Goal: Transaction & Acquisition: Purchase product/service

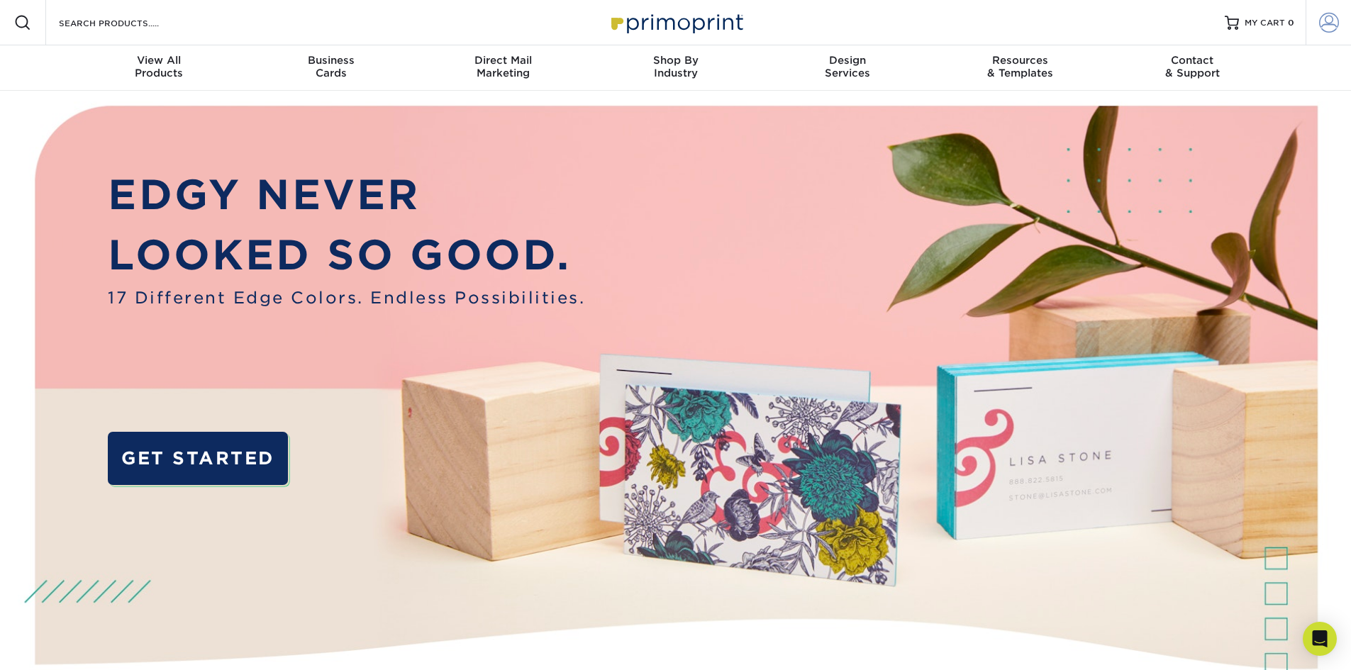
click at [1324, 26] on span at bounding box center [1329, 23] width 20 height 20
type input "[EMAIL_ADDRESS][DOMAIN_NAME]"
click at [1282, 23] on span "MY CART" at bounding box center [1264, 23] width 40 height 12
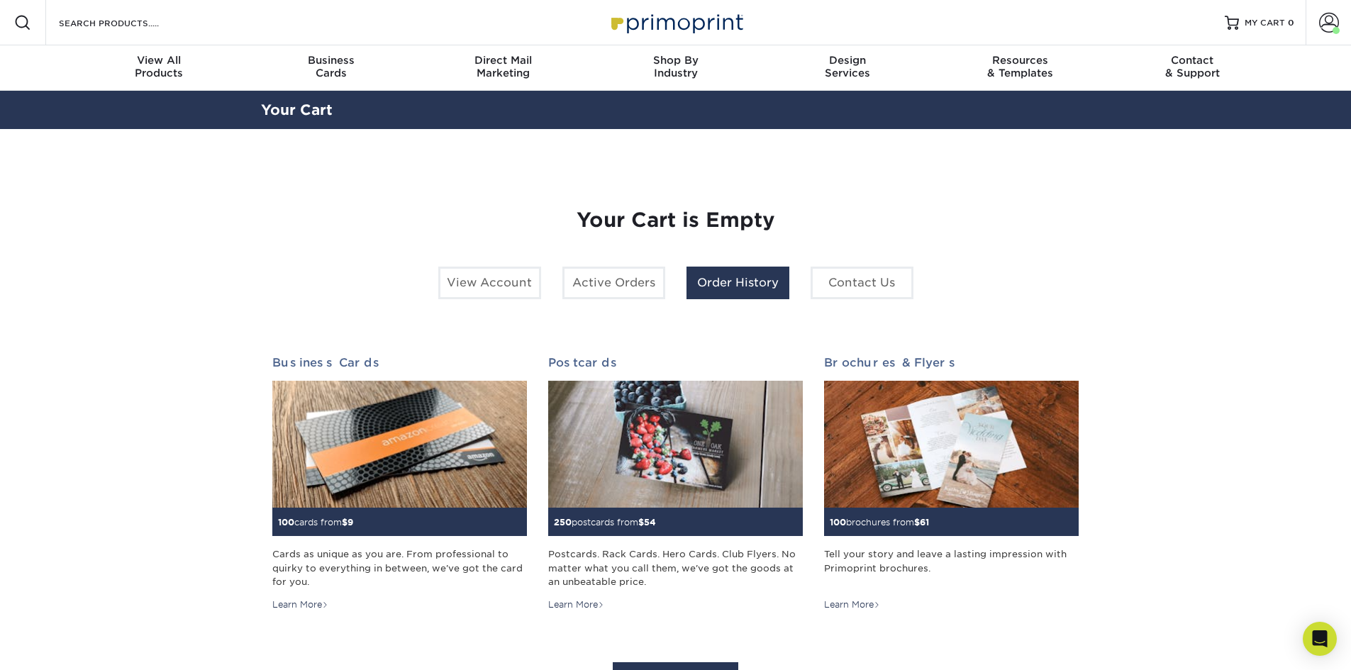
click at [737, 294] on link "Order History" at bounding box center [737, 283] width 103 height 33
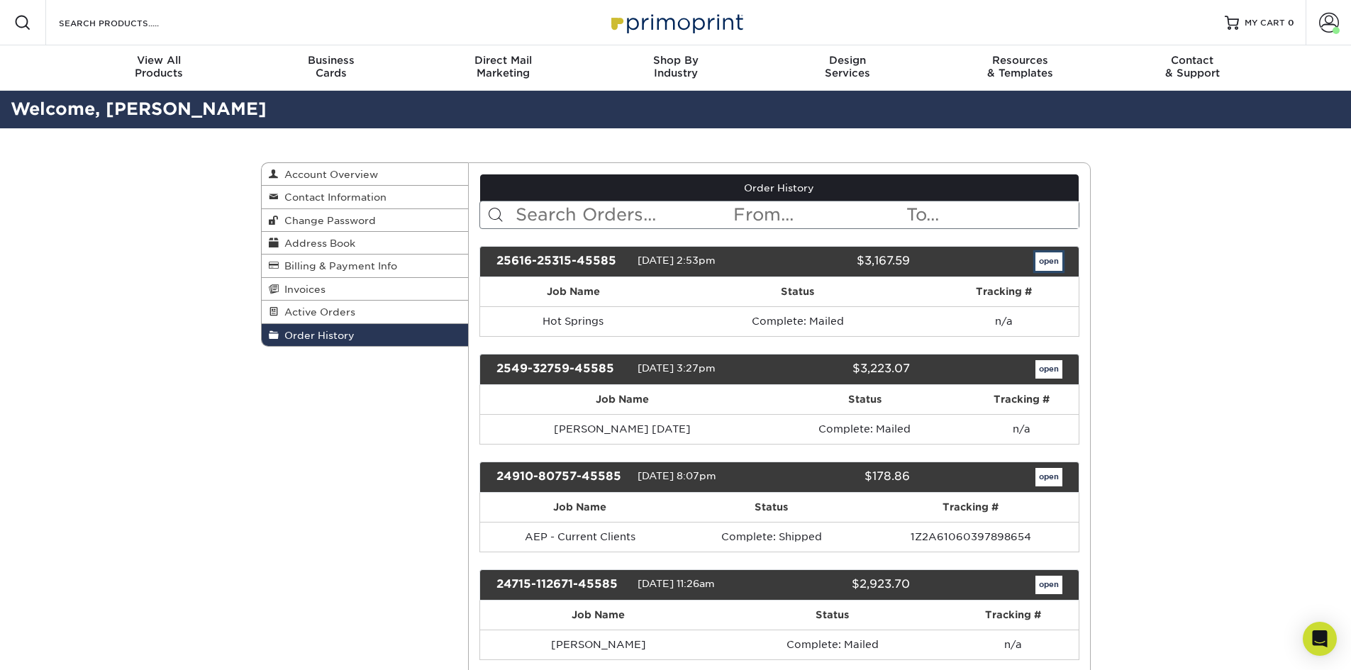
click at [1037, 259] on link "open" at bounding box center [1048, 261] width 27 height 18
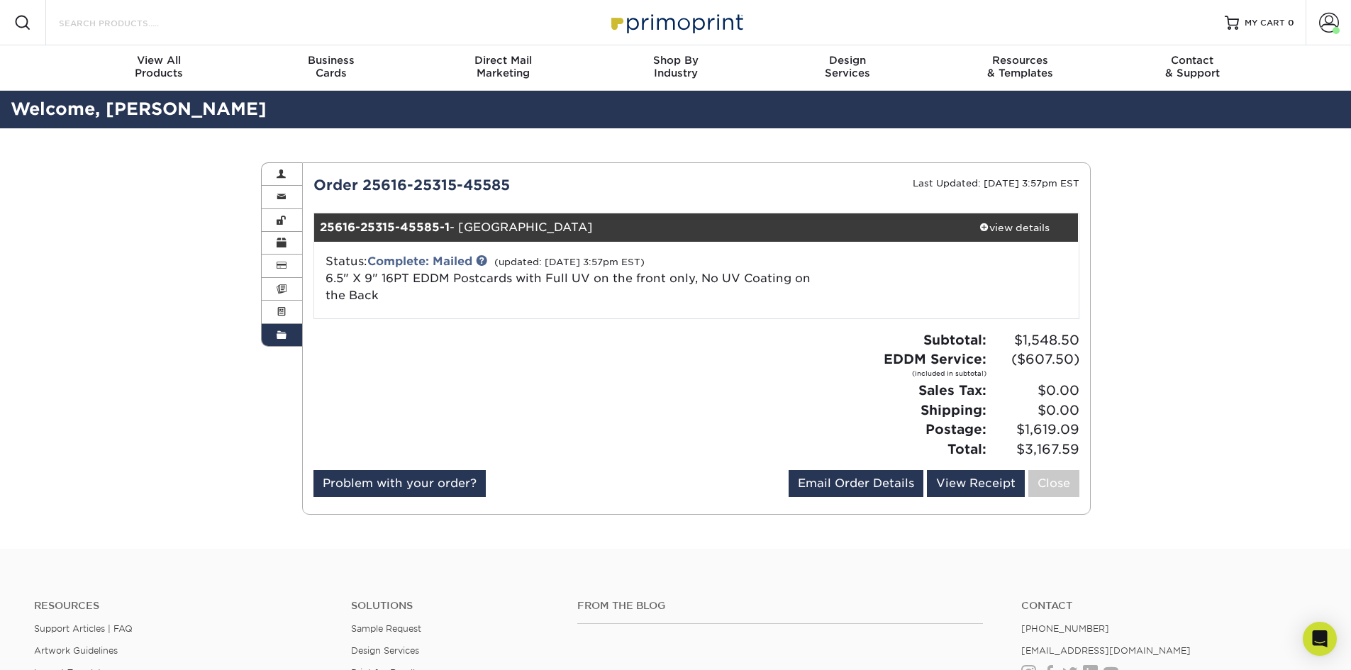
click at [116, 21] on input "Search Products" at bounding box center [126, 22] width 138 height 17
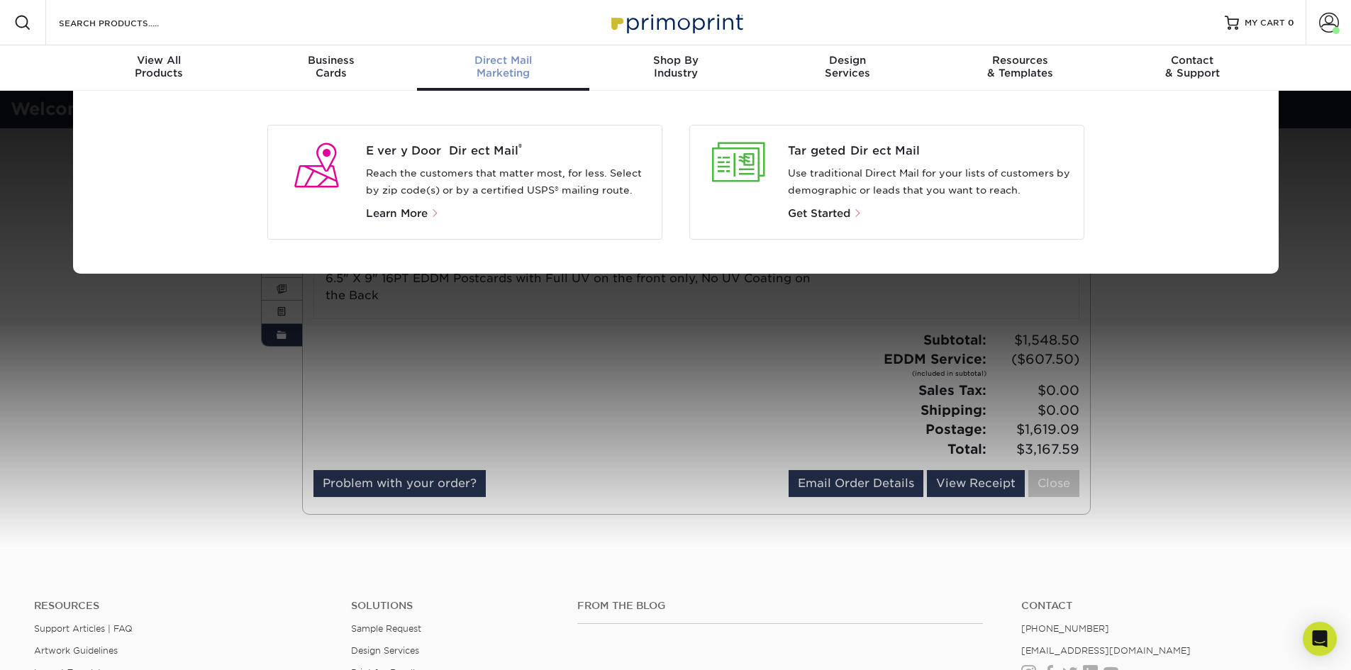
click at [474, 172] on p "Reach the customers that matter most, for less. Select by zip code(s) or by a c…" at bounding box center [508, 182] width 284 height 34
click at [408, 148] on span "Every Door Direct Mail ®" at bounding box center [508, 151] width 284 height 17
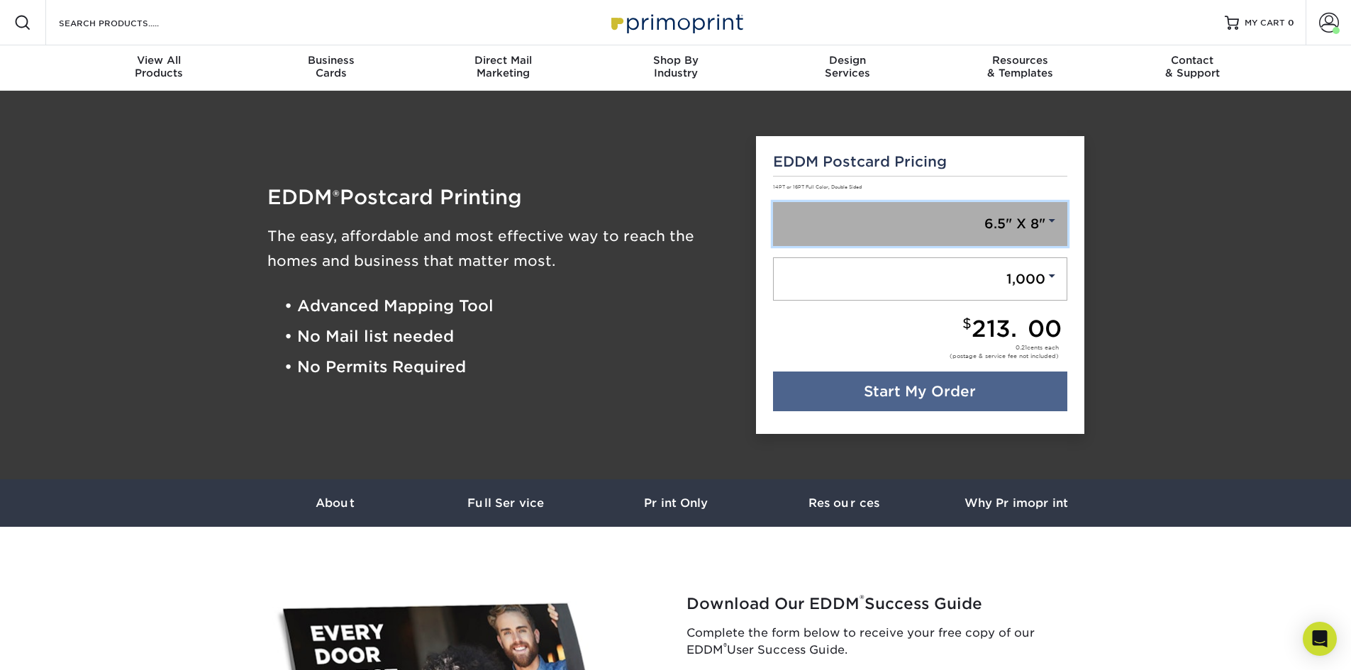
click at [974, 228] on link "6.5" X 8"" at bounding box center [920, 224] width 294 height 44
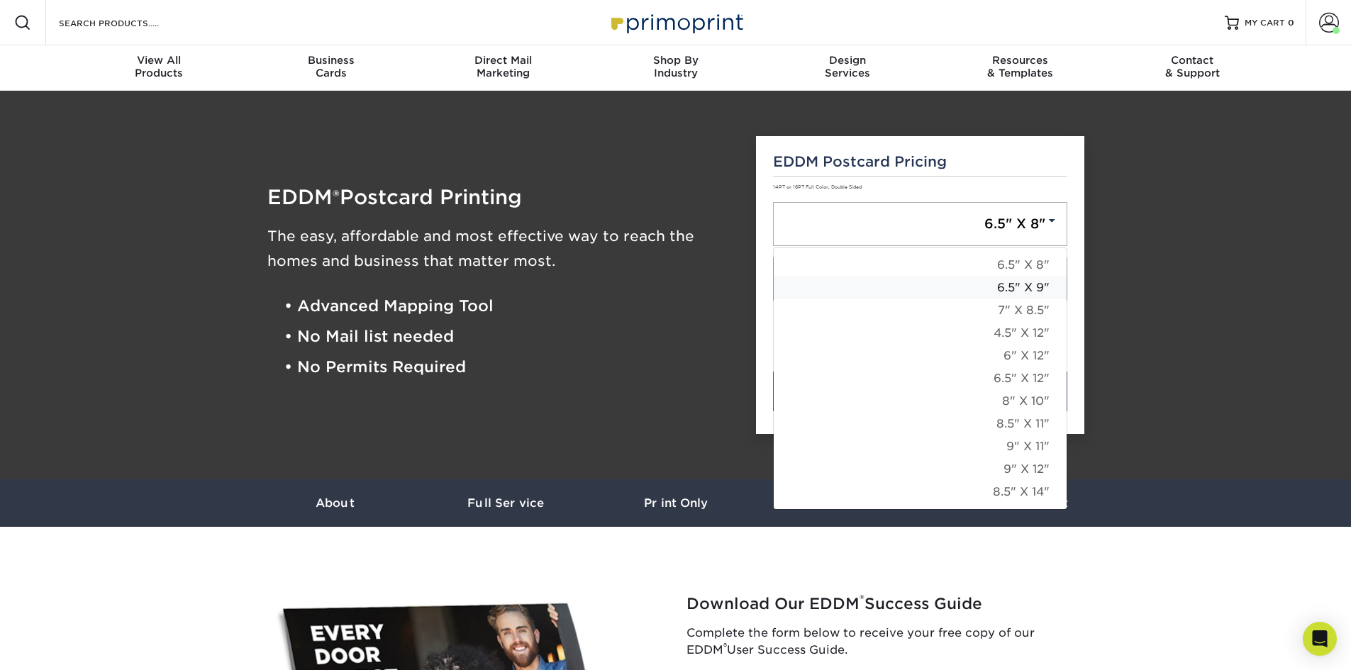
click at [1022, 291] on link "6.5" X 9"" at bounding box center [920, 288] width 293 height 23
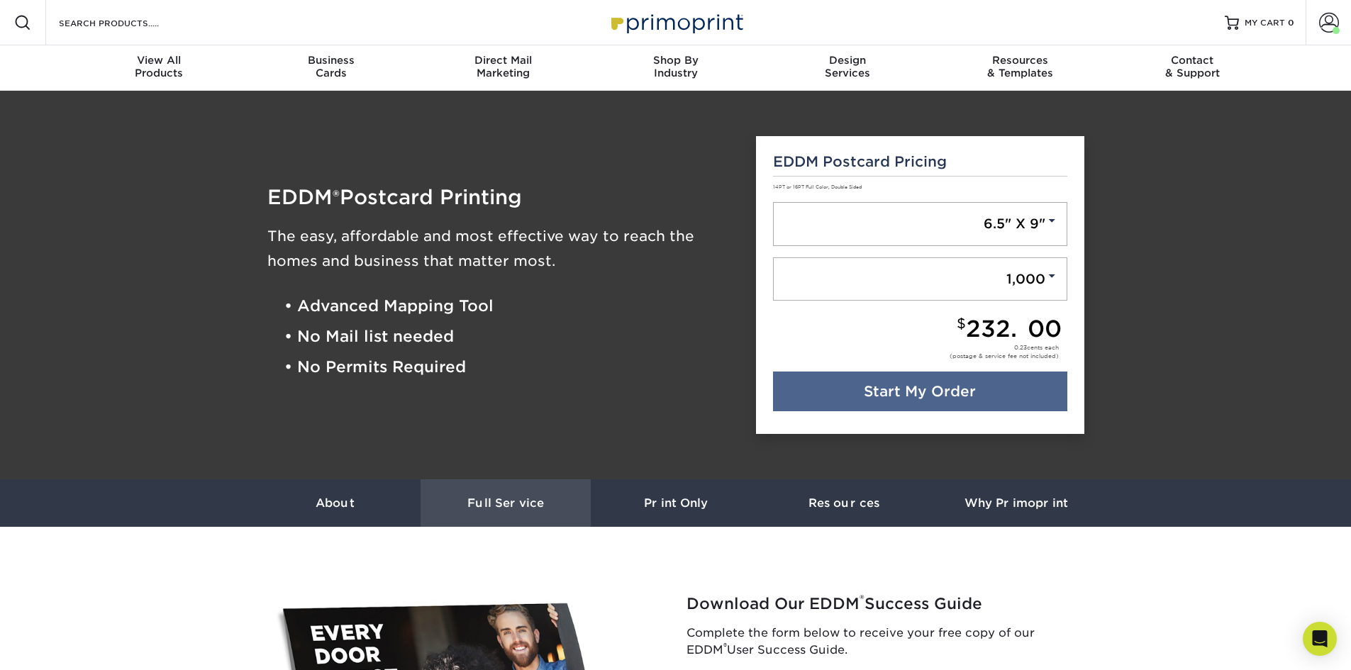
click at [506, 503] on h3 "Full Service" at bounding box center [505, 502] width 170 height 13
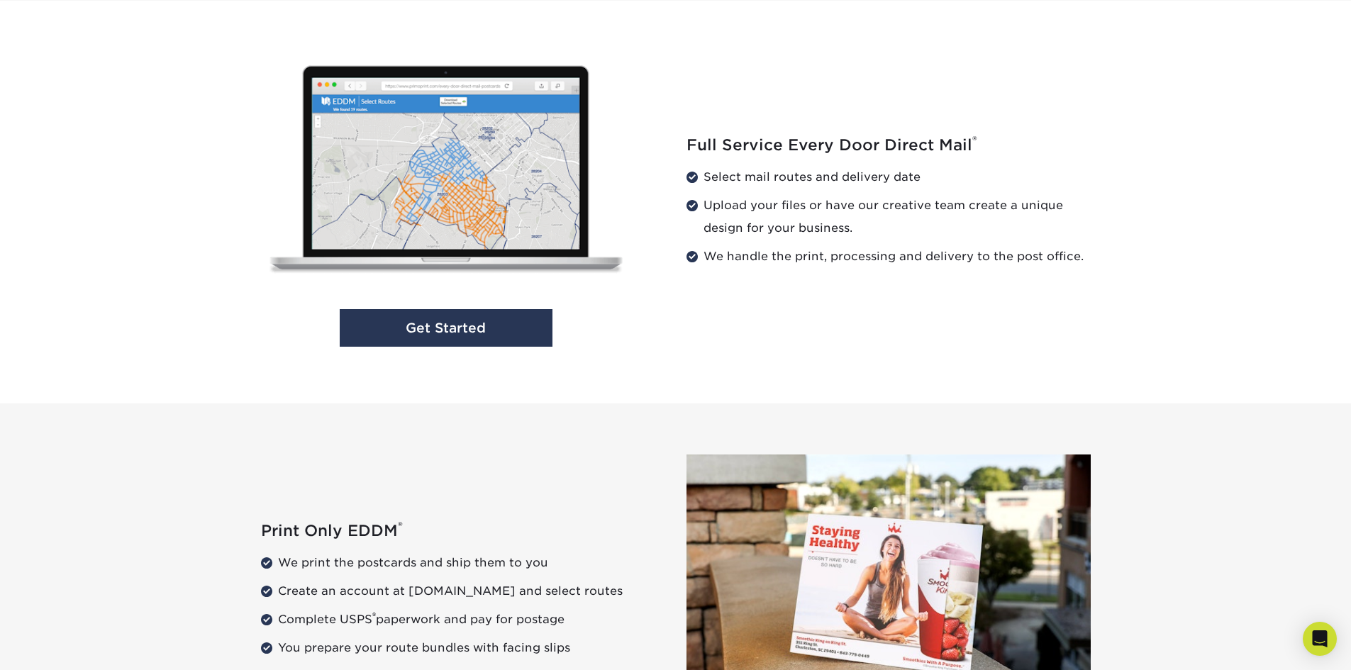
scroll to position [1444, 0]
click at [472, 343] on link "Get Started" at bounding box center [446, 327] width 213 height 38
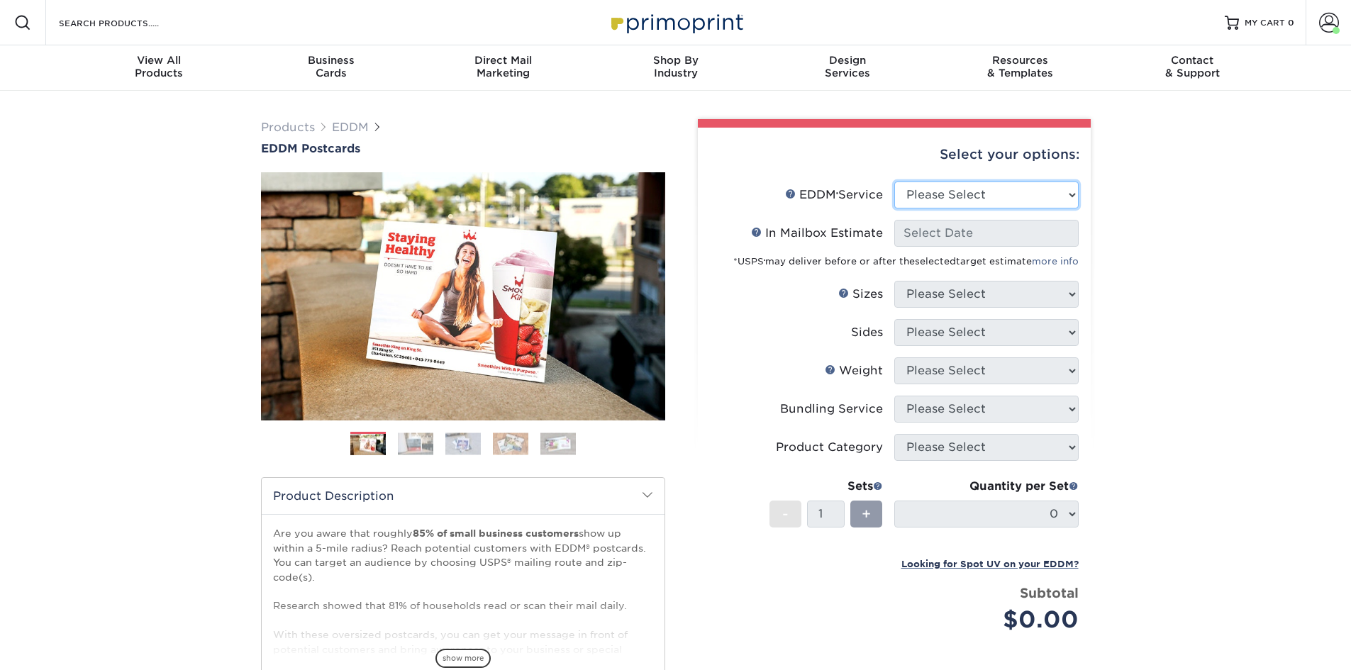
click at [952, 198] on select "Please Select Full Service Print Only" at bounding box center [986, 195] width 184 height 27
select select "full_service"
click at [894, 182] on select "Please Select Full Service Print Only" at bounding box center [986, 195] width 184 height 27
select select "-1"
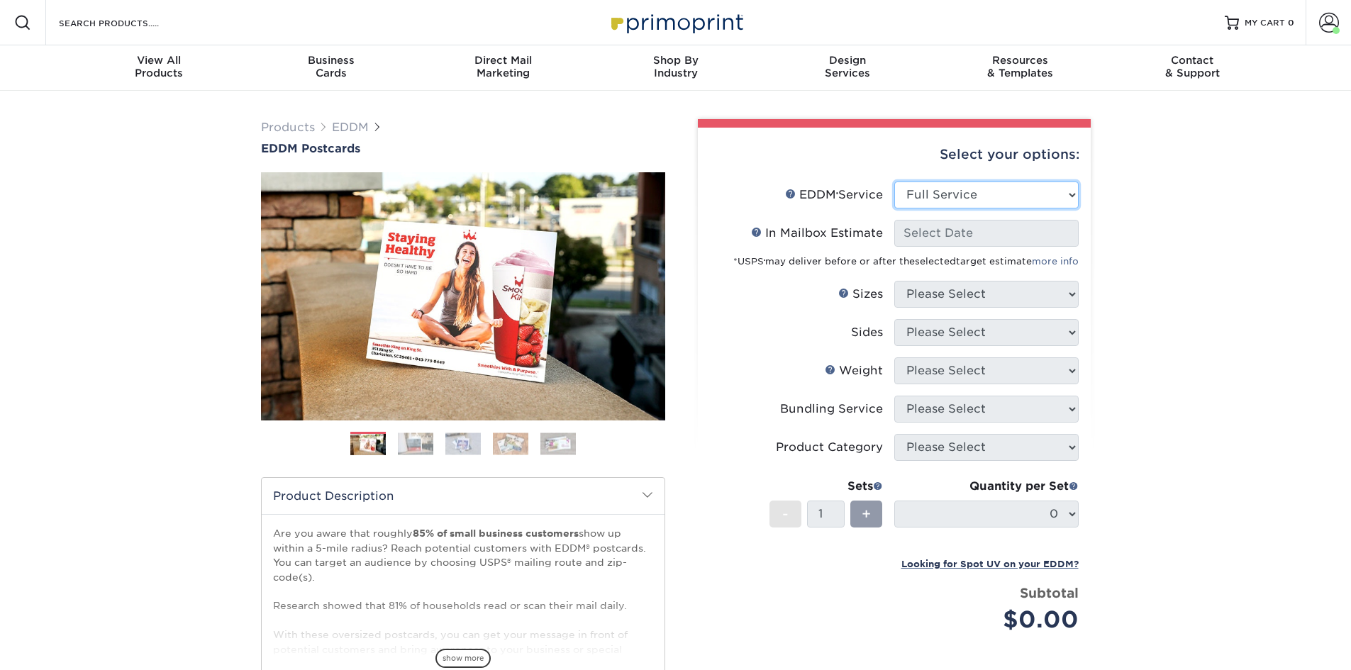
select select "-1"
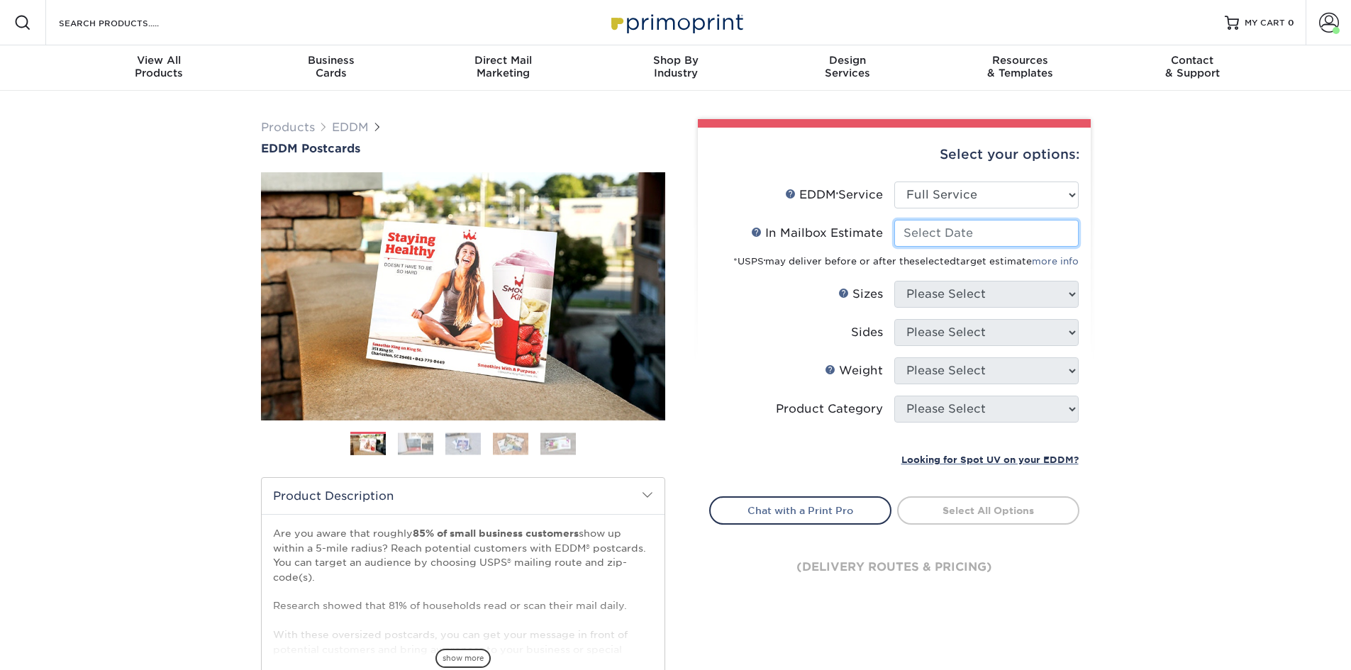
click at [950, 233] on input "In Mailbox Estimate Help In Mailbox Estimate" at bounding box center [986, 233] width 184 height 27
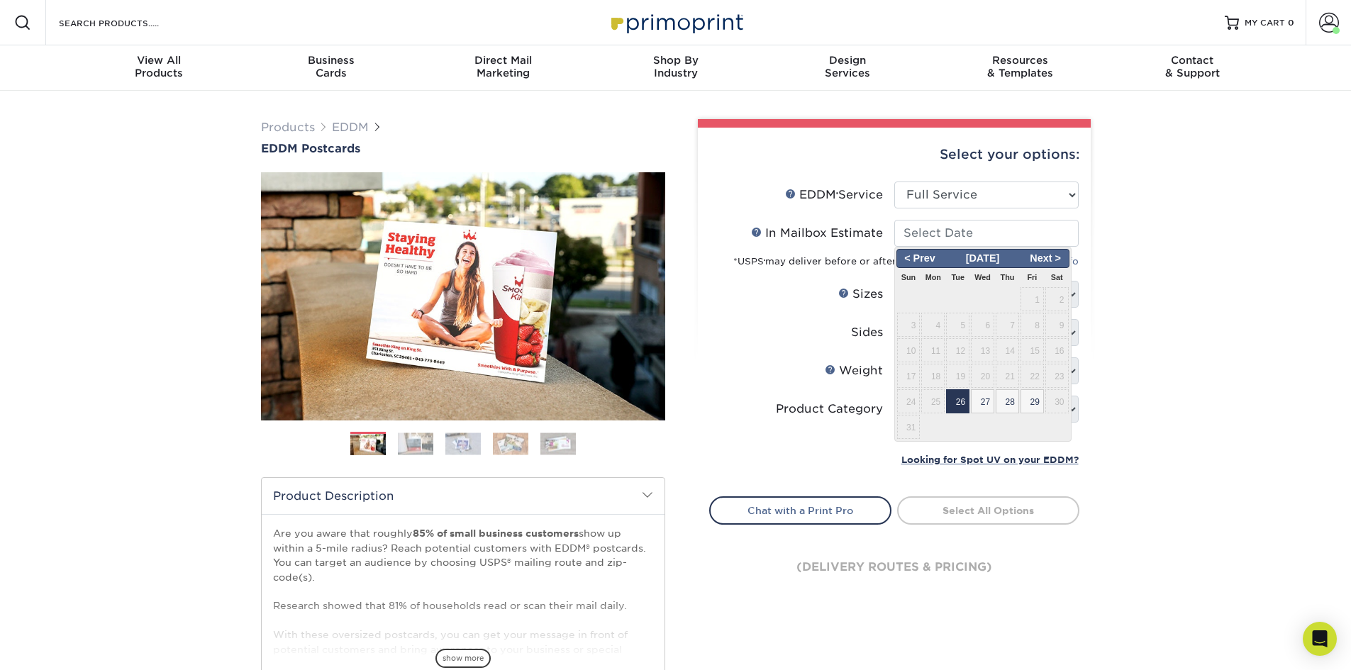
click at [956, 400] on span "26" at bounding box center [957, 401] width 23 height 24
type input "[DATE]"
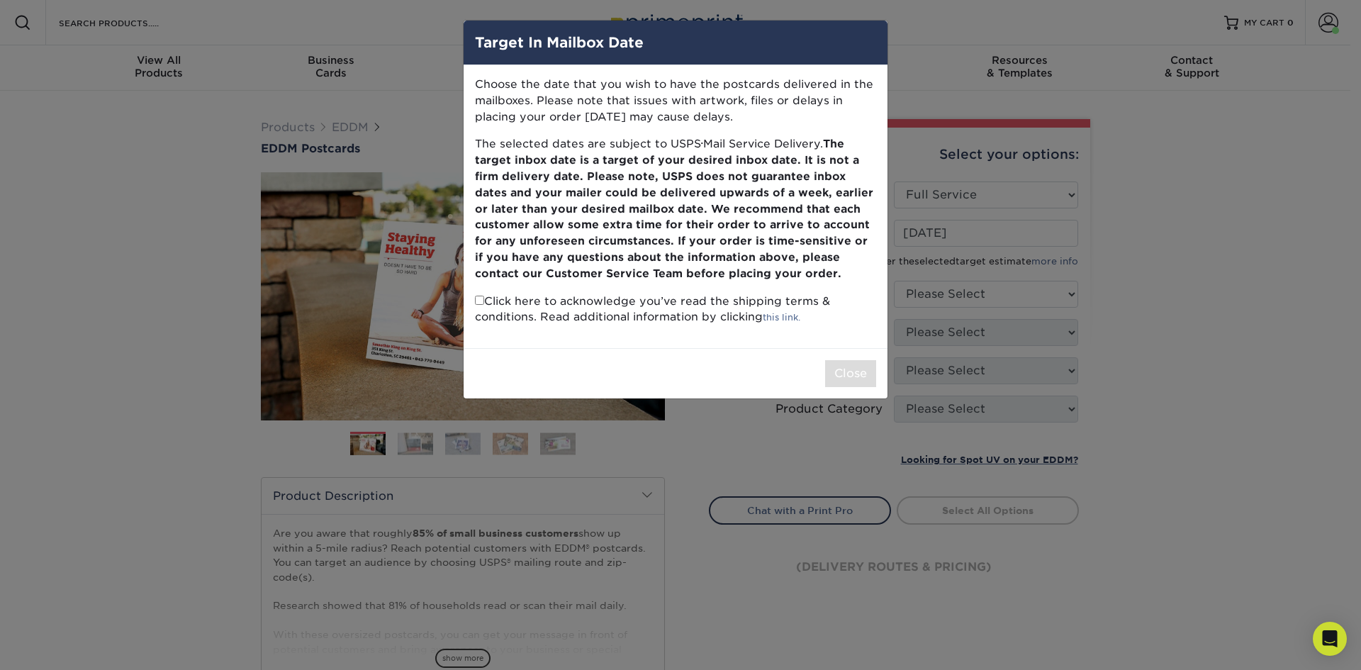
click at [484, 297] on p "Click here to acknowledge you’ve read the shipping terms & conditions. Read add…" at bounding box center [675, 310] width 401 height 33
click at [479, 299] on input "checkbox" at bounding box center [479, 300] width 9 height 9
checkbox input "true"
click at [859, 377] on button "Close" at bounding box center [850, 373] width 51 height 27
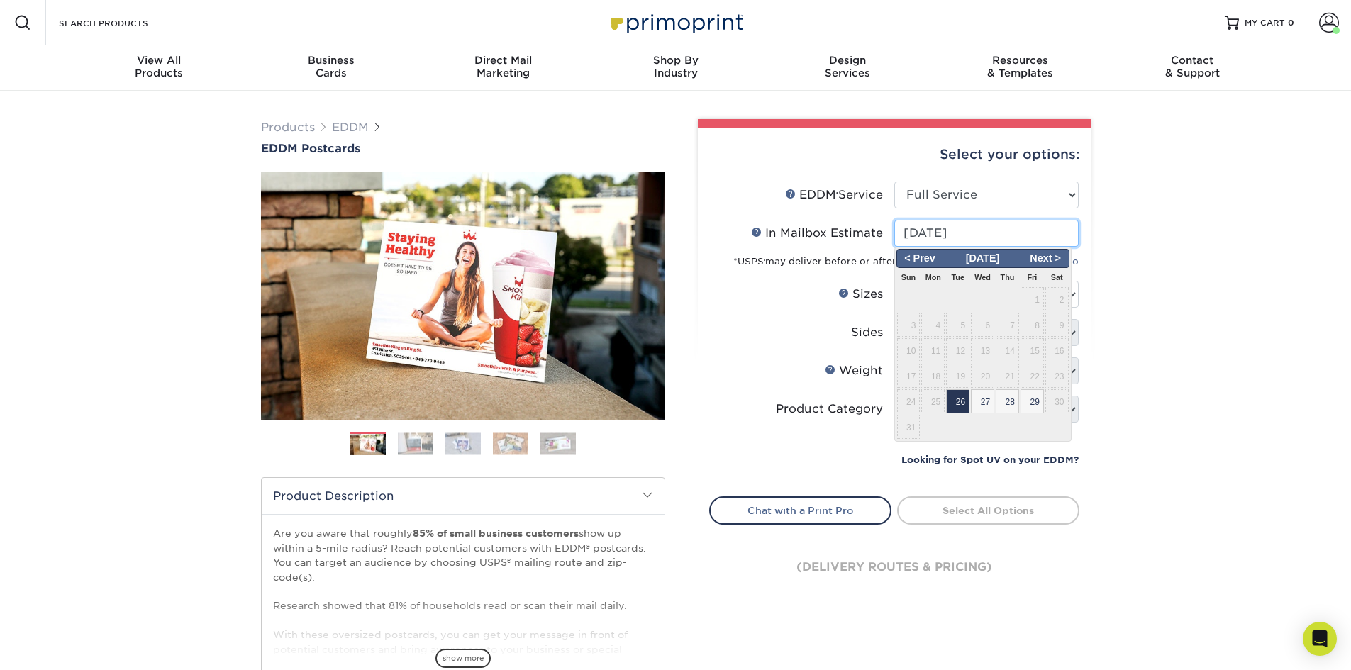
click at [978, 229] on input "[DATE]" at bounding box center [986, 233] width 184 height 27
click at [960, 403] on span "26" at bounding box center [957, 401] width 23 height 24
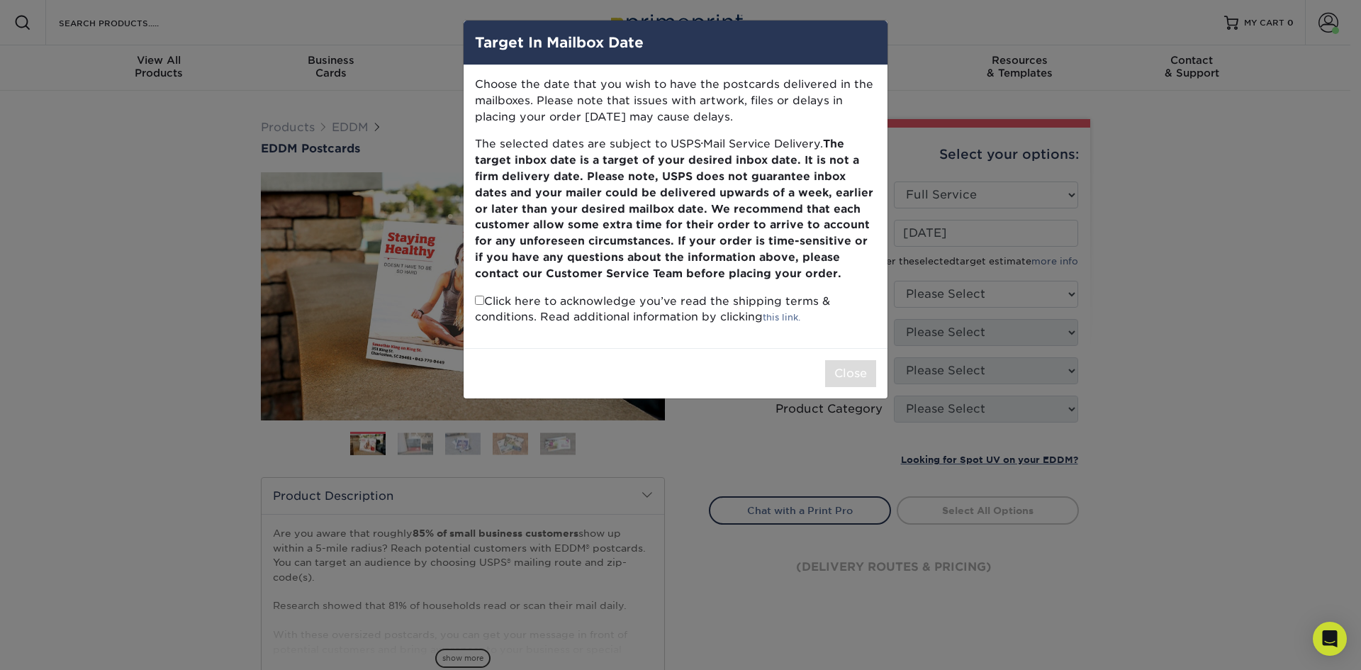
click at [479, 297] on input "checkbox" at bounding box center [479, 300] width 9 height 9
checkbox input "true"
click at [840, 367] on button "Close" at bounding box center [850, 373] width 51 height 27
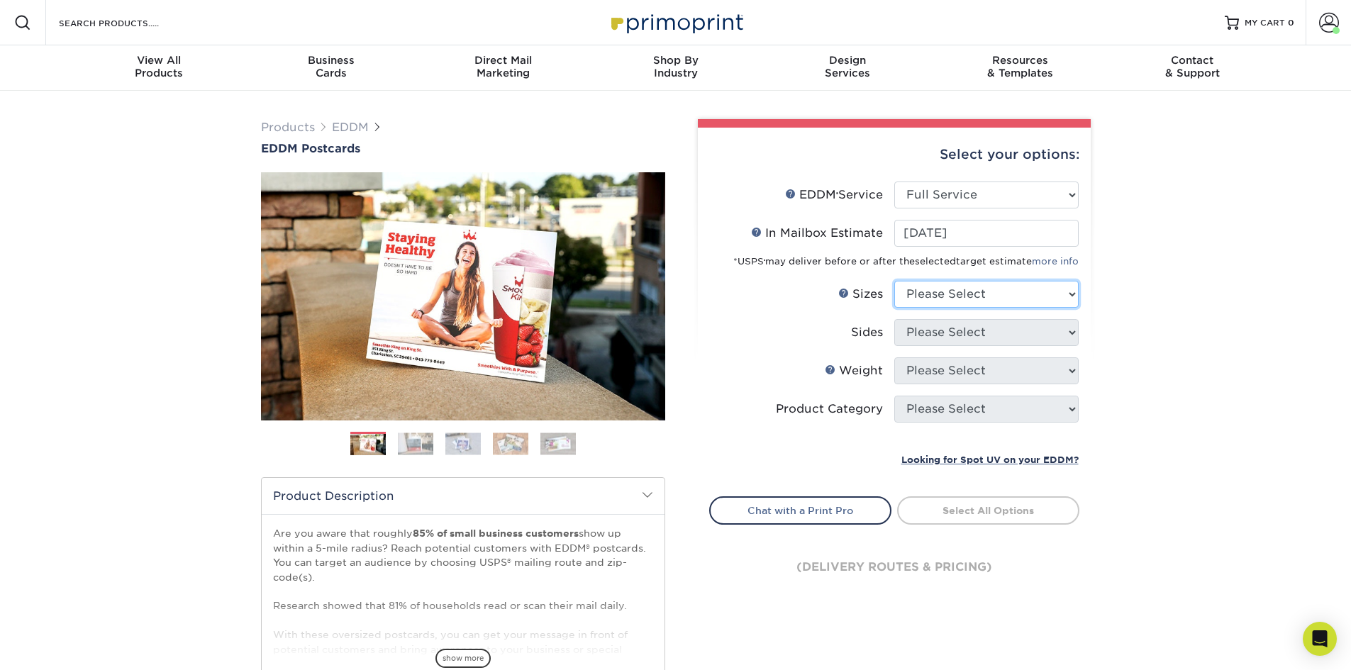
click at [985, 298] on select "Please Select 4.5" x 12" 6" x 12" 6.5" x 8" 6.5" x 9" 6.5" x 12" 7" x 8.5" 8" x…" at bounding box center [986, 294] width 184 height 27
select select "6.50x9.00"
click at [894, 281] on select "Please Select 4.5" x 12" 6" x 12" 6.5" x 8" 6.5" x 9" 6.5" x 12" 7" x 8.5" 8" x…" at bounding box center [986, 294] width 184 height 27
click at [969, 332] on select "Please Select Print Both Sides Print Front Only" at bounding box center [986, 332] width 184 height 27
select select "13abbda7-1d64-4f25-8bb2-c179b224825d"
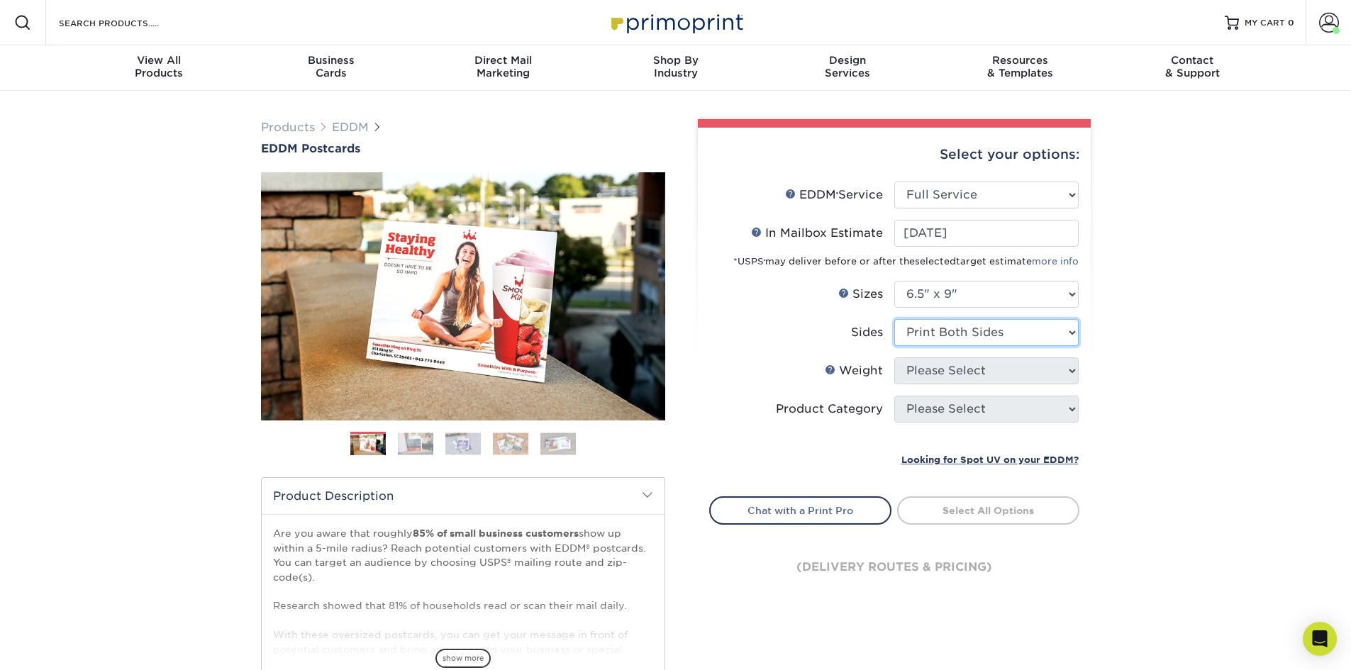
click at [894, 319] on select "Please Select Print Both Sides Print Front Only" at bounding box center [986, 332] width 184 height 27
click at [962, 369] on select "Please Select 16PT 14PT" at bounding box center [986, 370] width 184 height 27
select select "16PT"
click at [894, 357] on select "Please Select 16PT 14PT" at bounding box center [986, 370] width 184 height 27
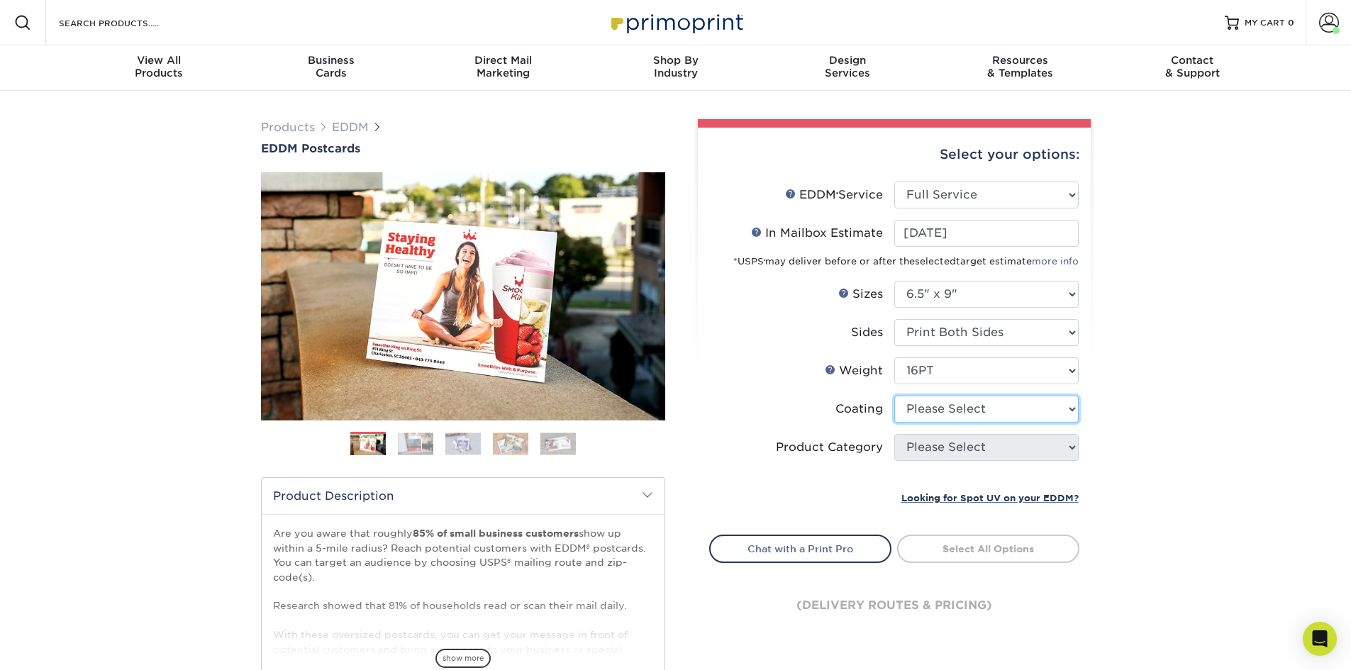
click at [965, 403] on select at bounding box center [986, 409] width 184 height 27
select select "1e8116af-acfc-44b1-83dc-8181aa338834"
click at [894, 396] on select at bounding box center [986, 409] width 184 height 27
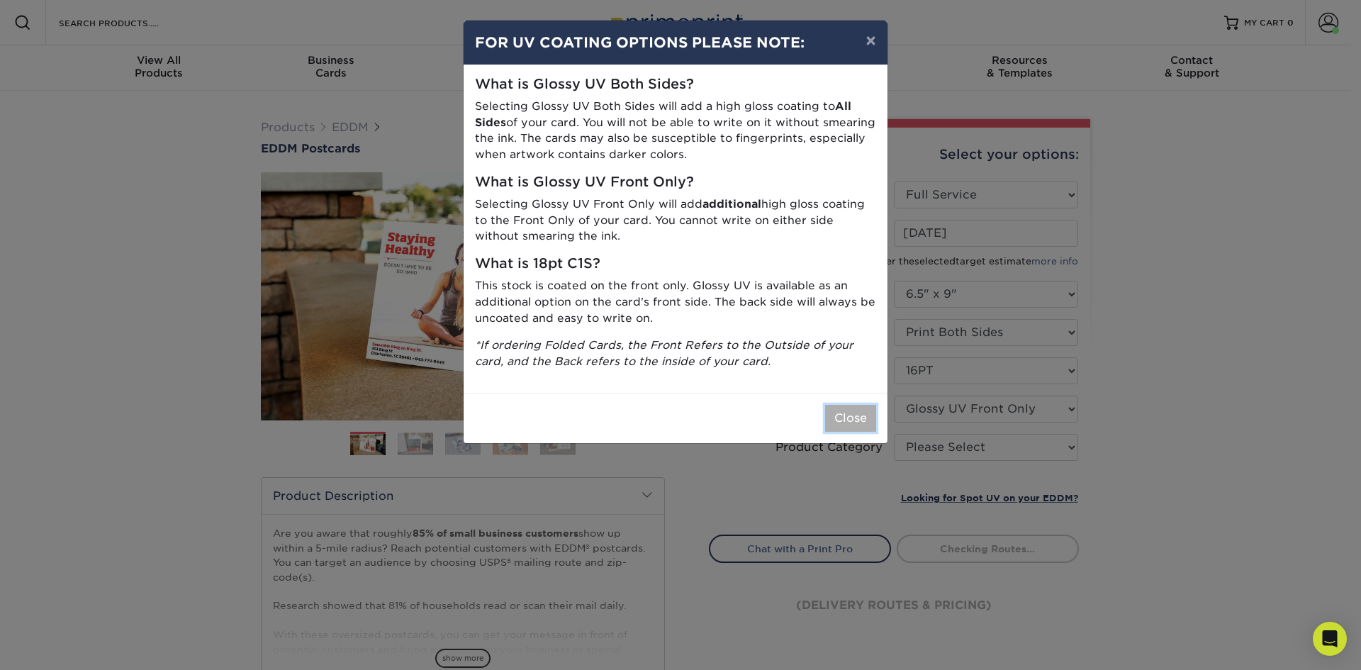
click at [842, 415] on button "Close" at bounding box center [850, 418] width 51 height 27
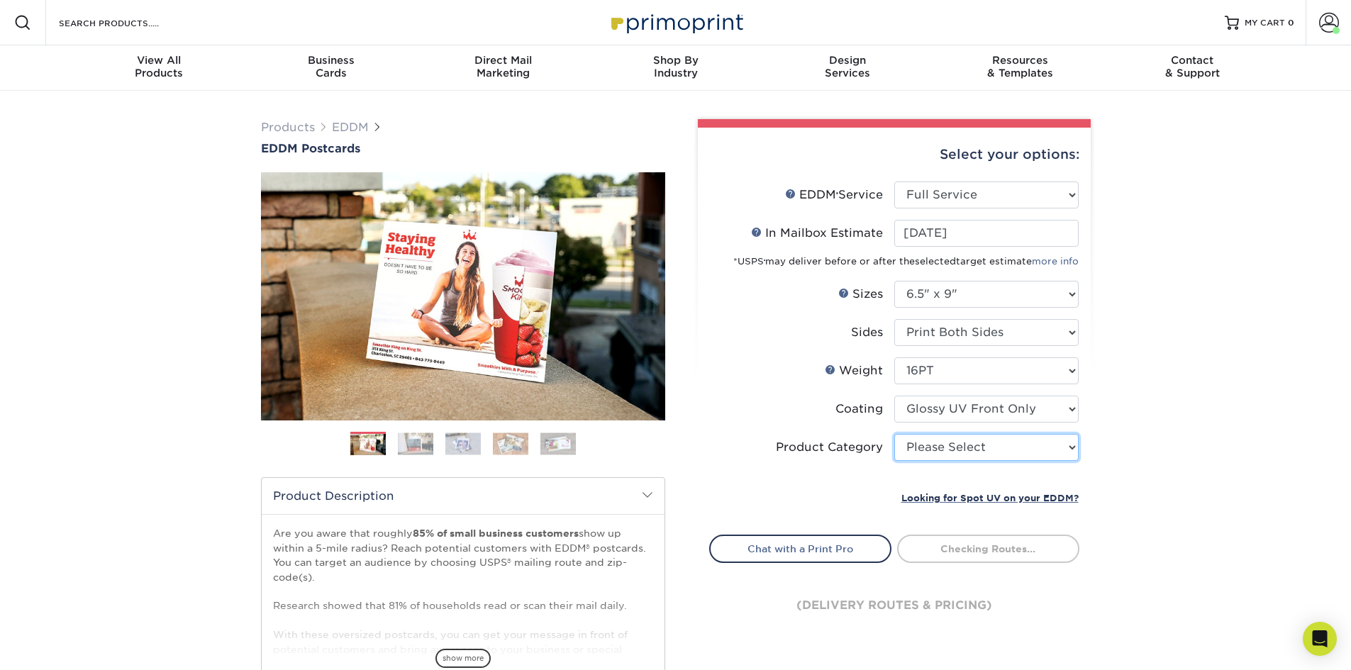
click at [937, 445] on select "Please Select Postcards" at bounding box center [986, 447] width 184 height 27
select select "9b7272e0-d6c8-4c3c-8e97-d3a1bcdab858"
click at [894, 434] on select "Please Select Postcards" at bounding box center [986, 447] width 184 height 27
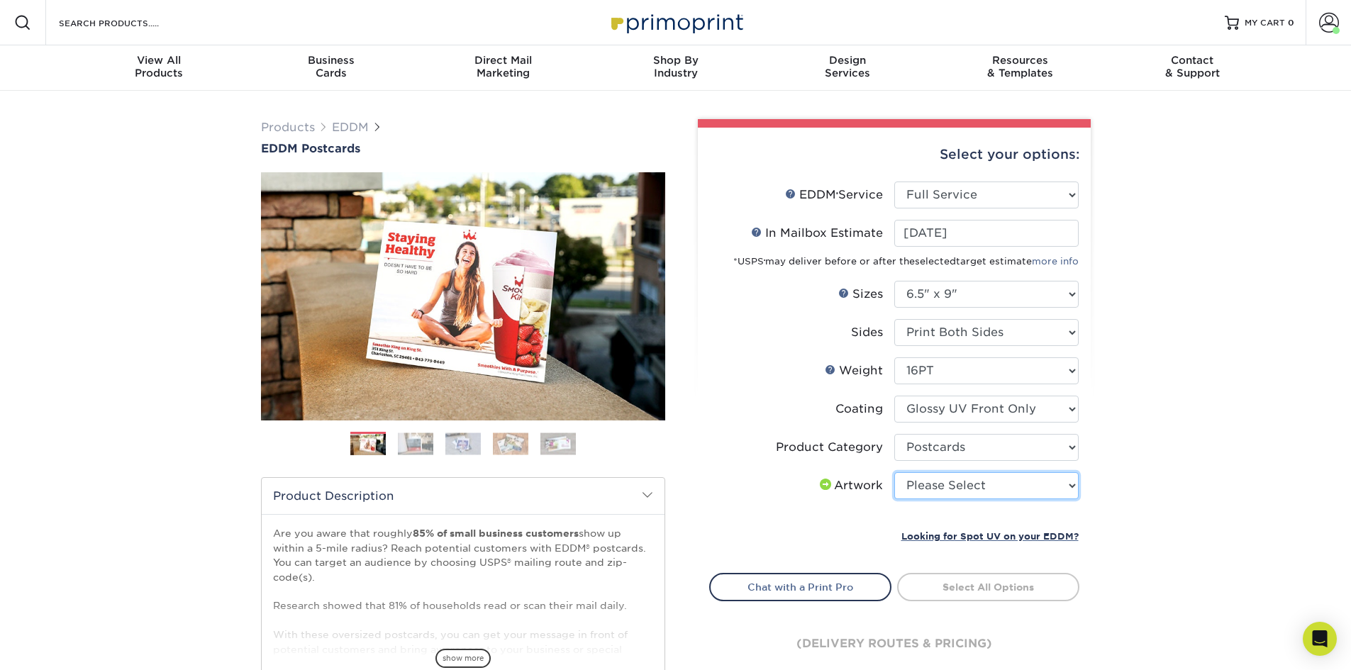
click at [945, 490] on select "Please Select I will upload files I need a design - $150" at bounding box center [986, 485] width 184 height 27
click at [932, 489] on select "Please Select I will upload files I need a design - $150" at bounding box center [986, 485] width 184 height 27
select select "upload"
click at [894, 472] on select "Please Select I will upload files I need a design - $150" at bounding box center [986, 485] width 184 height 27
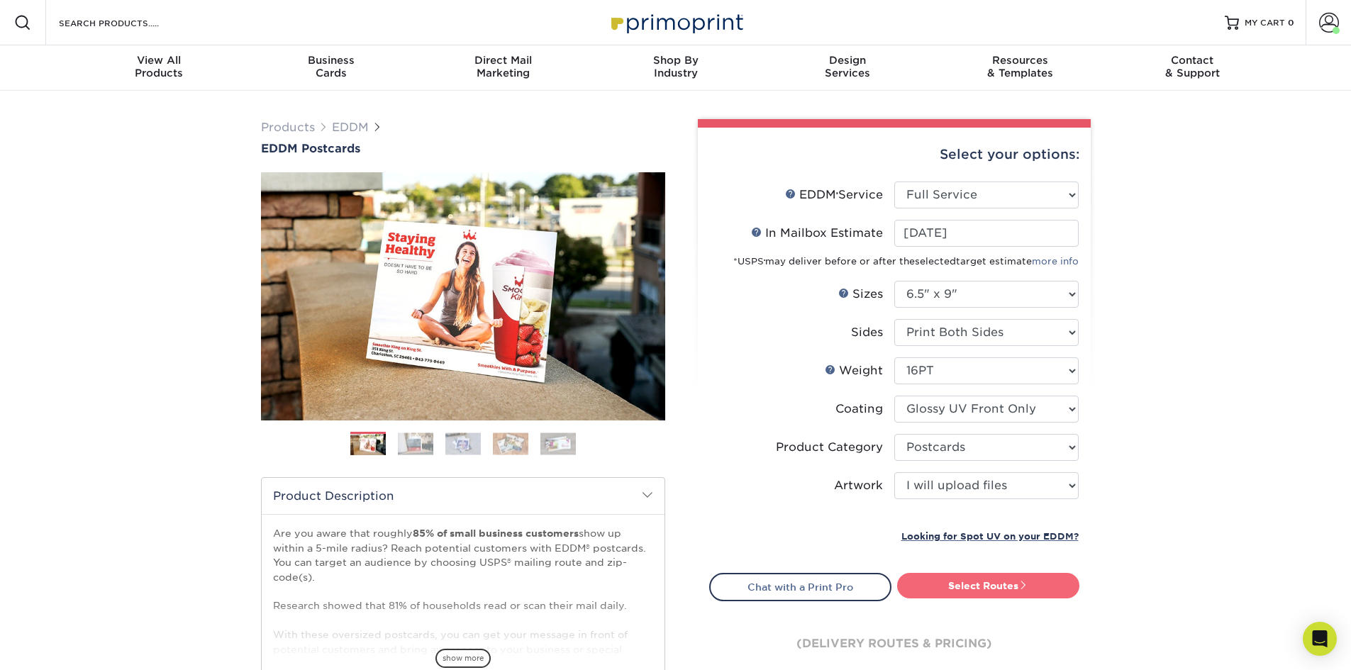
click at [976, 584] on link "Select Routes" at bounding box center [988, 586] width 182 height 26
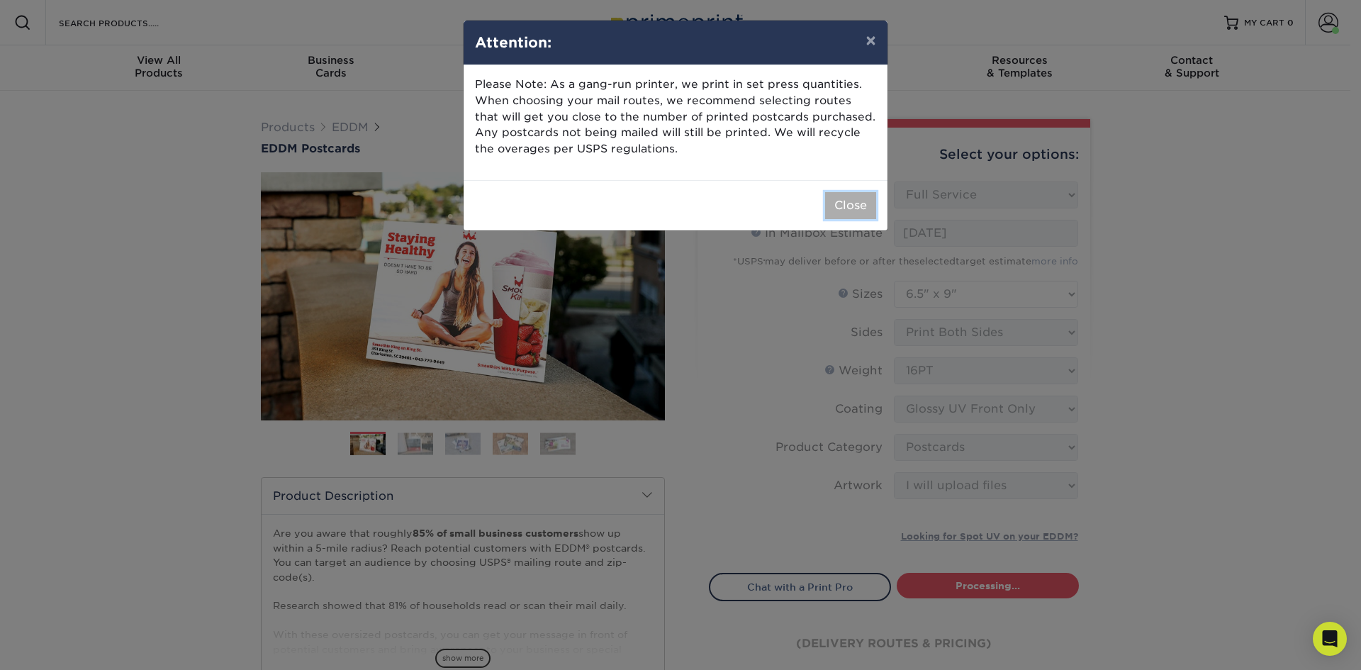
click at [837, 197] on button "Close" at bounding box center [850, 205] width 51 height 27
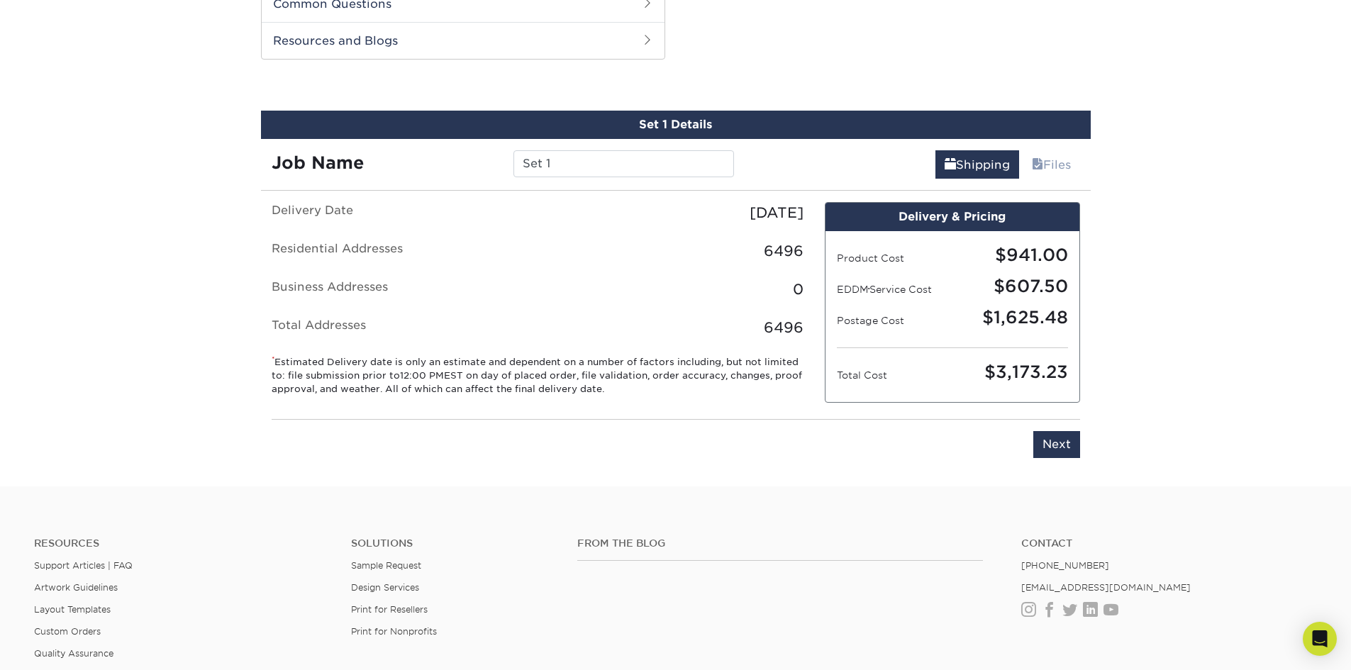
scroll to position [722, 0]
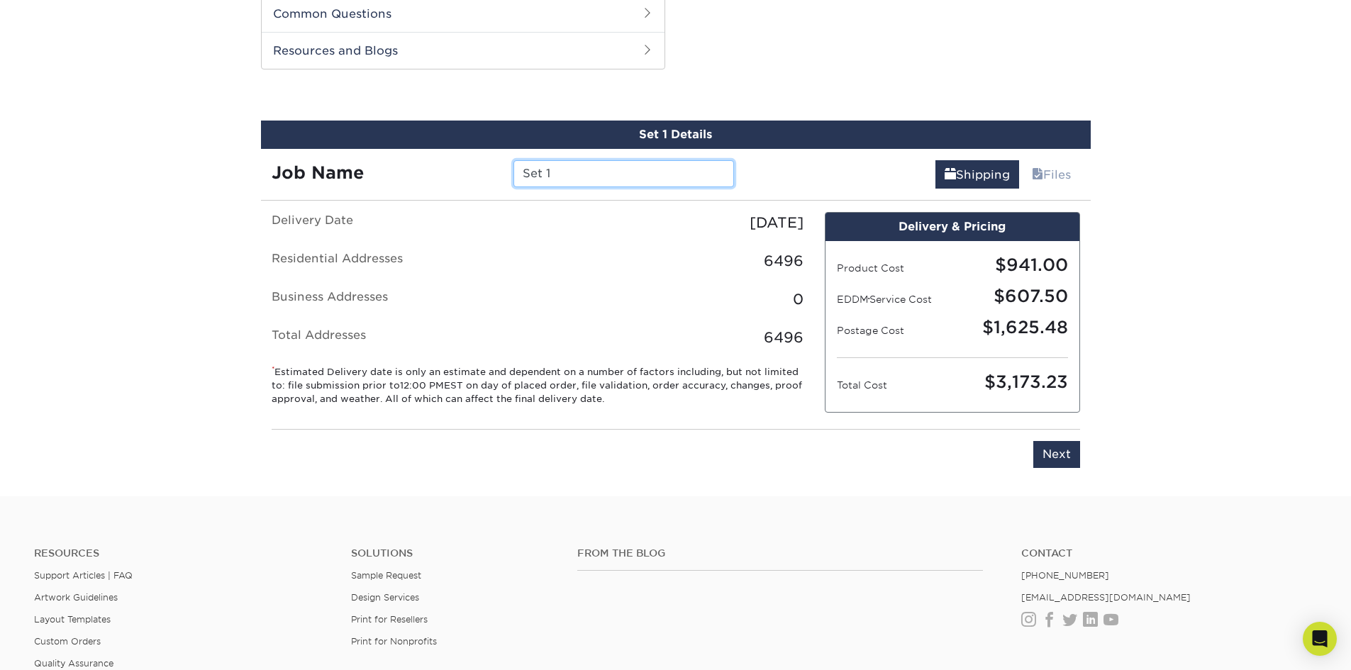
click at [571, 164] on input "Set 1" at bounding box center [623, 173] width 221 height 27
type input "Little Rock"
click at [1060, 457] on input "Next" at bounding box center [1056, 454] width 47 height 27
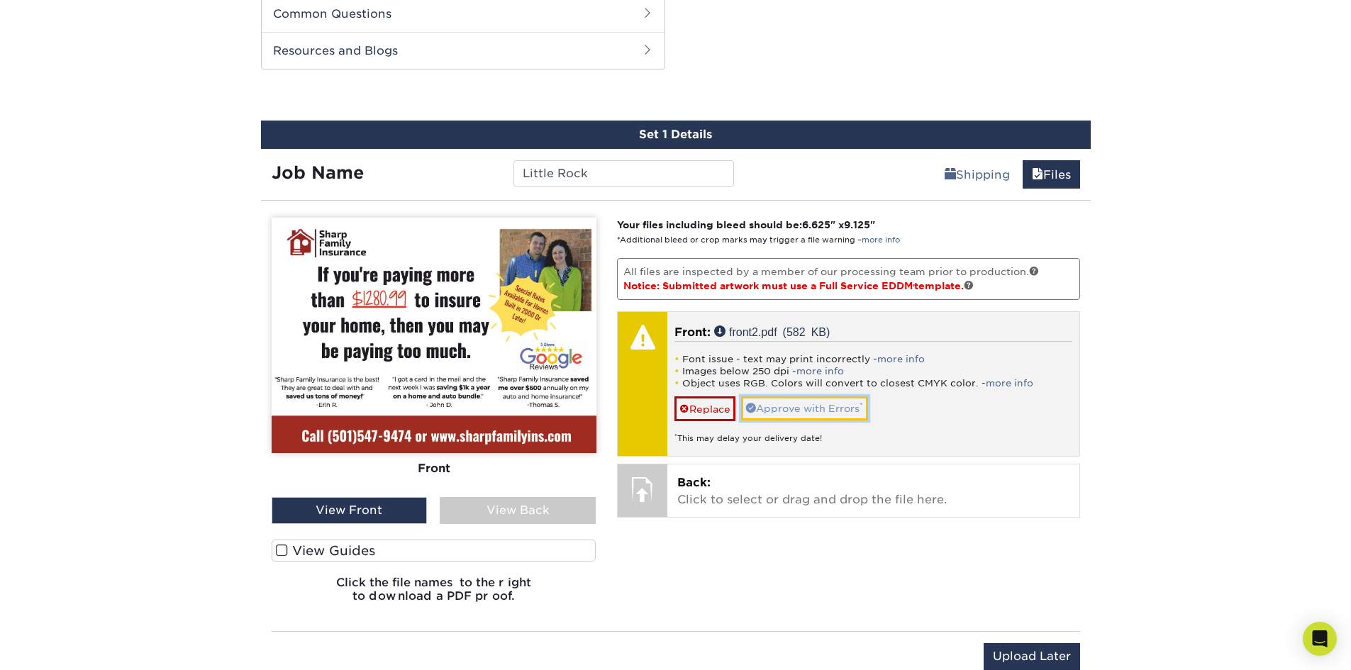
click at [798, 406] on link "Approve with Errors *" at bounding box center [804, 408] width 127 height 24
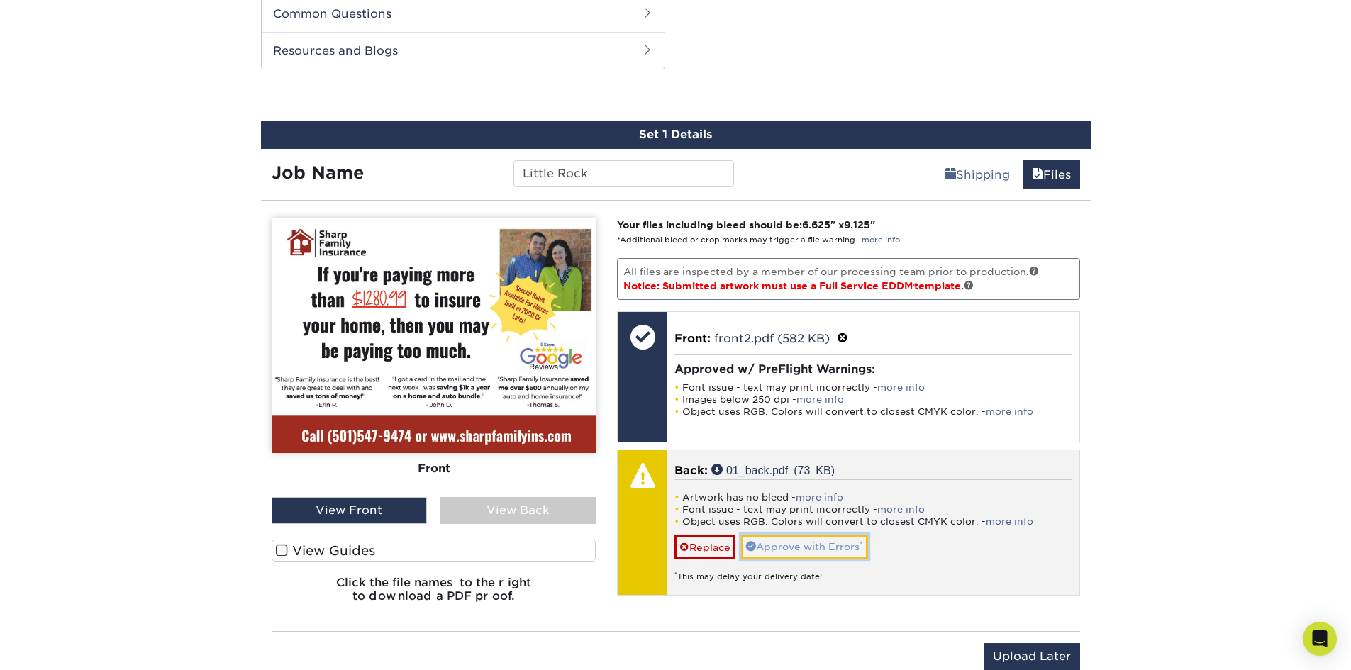
click at [797, 545] on link "Approve with Errors *" at bounding box center [804, 547] width 127 height 24
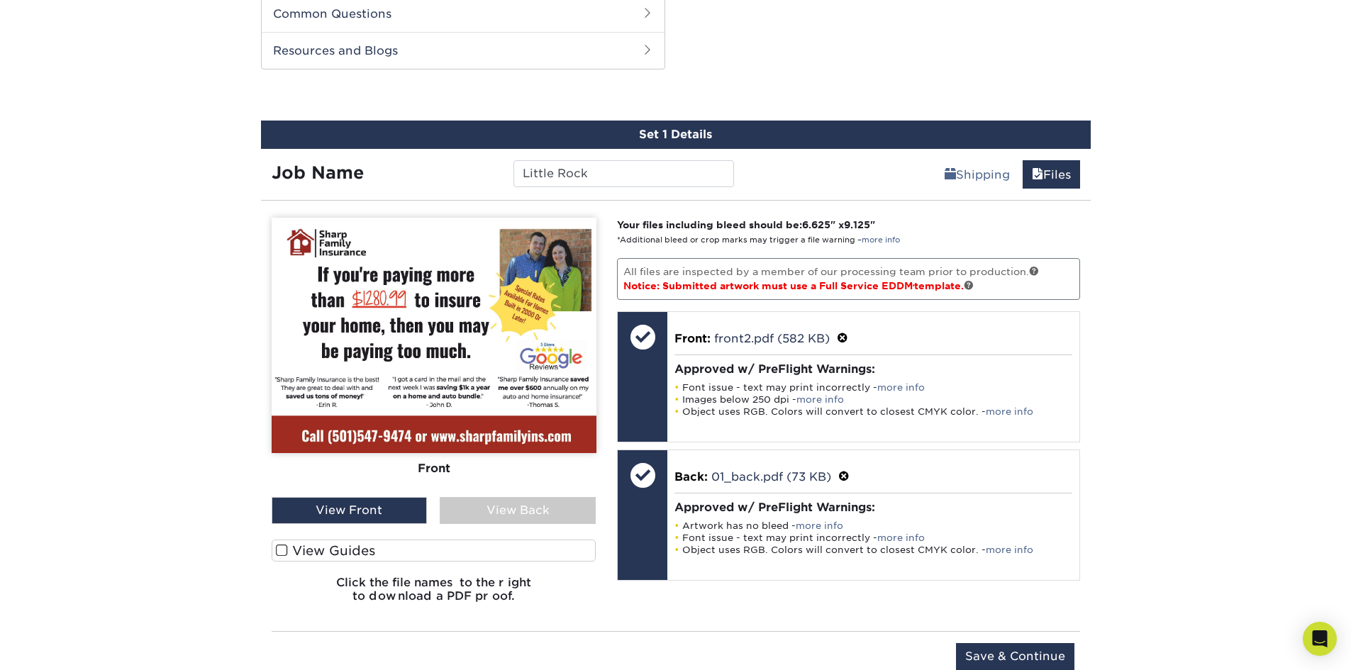
click at [525, 508] on div "View Back" at bounding box center [518, 510] width 156 height 27
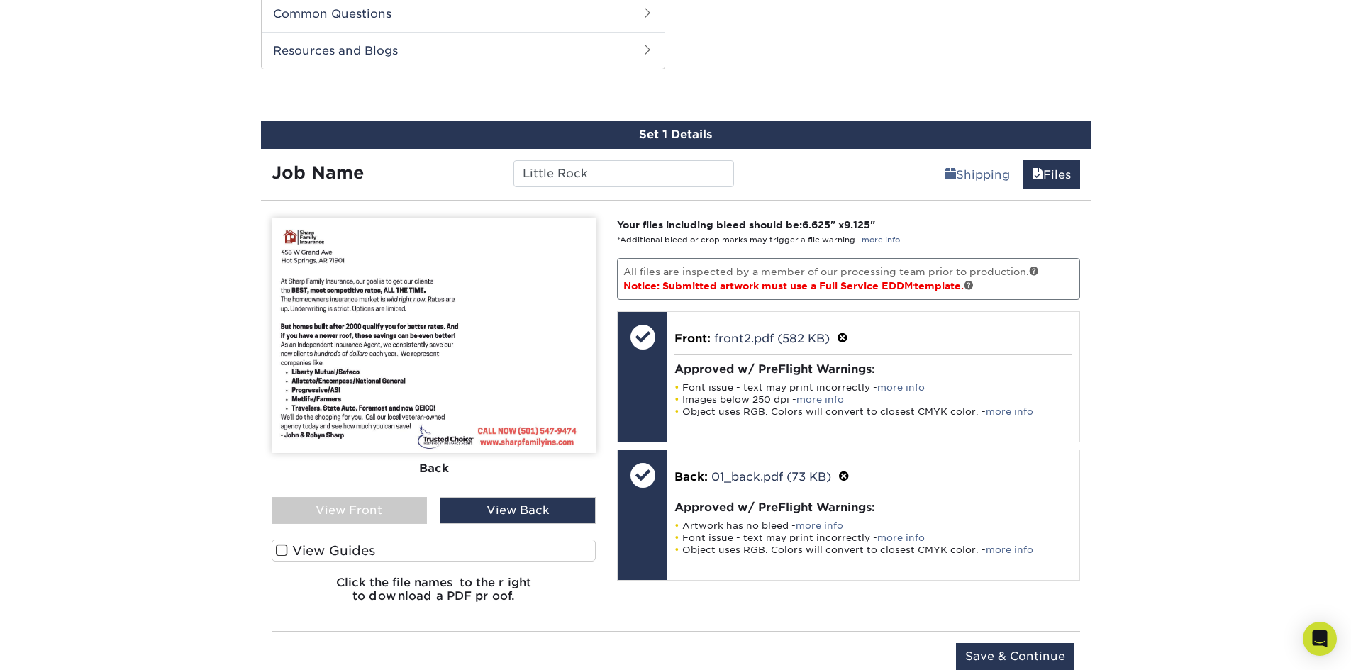
click at [377, 509] on div "View Front" at bounding box center [350, 510] width 156 height 27
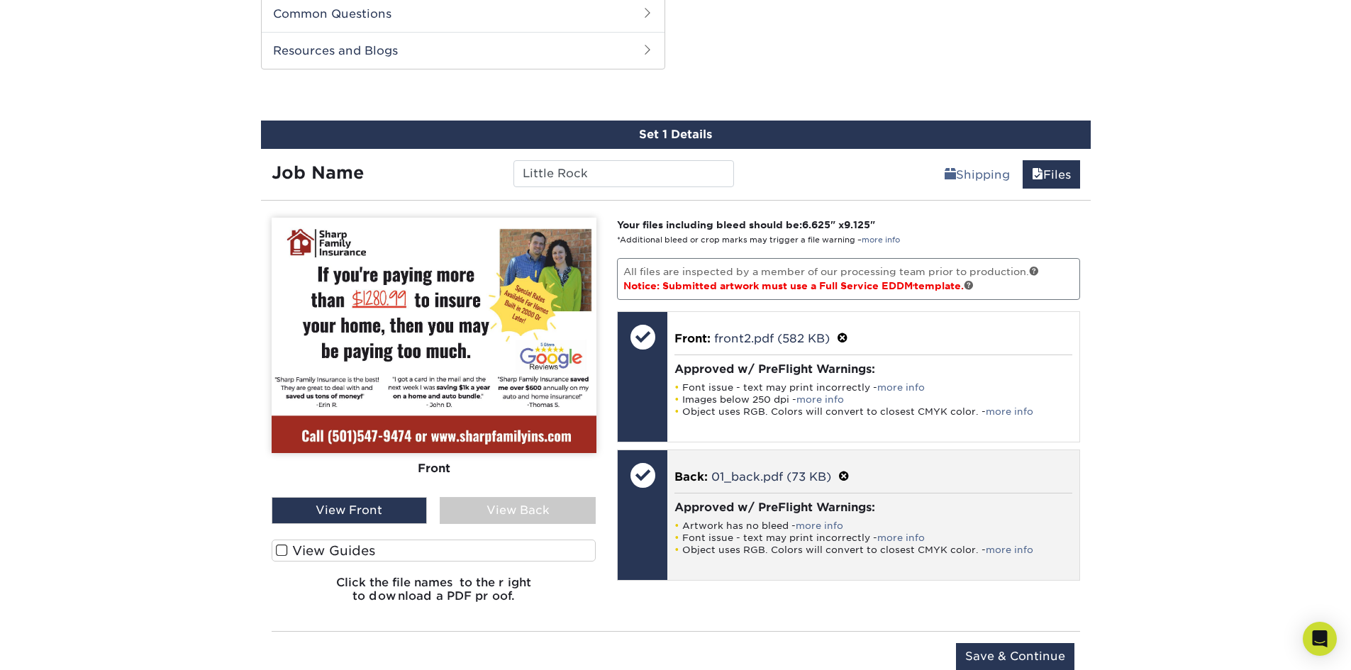
scroll to position [793, 0]
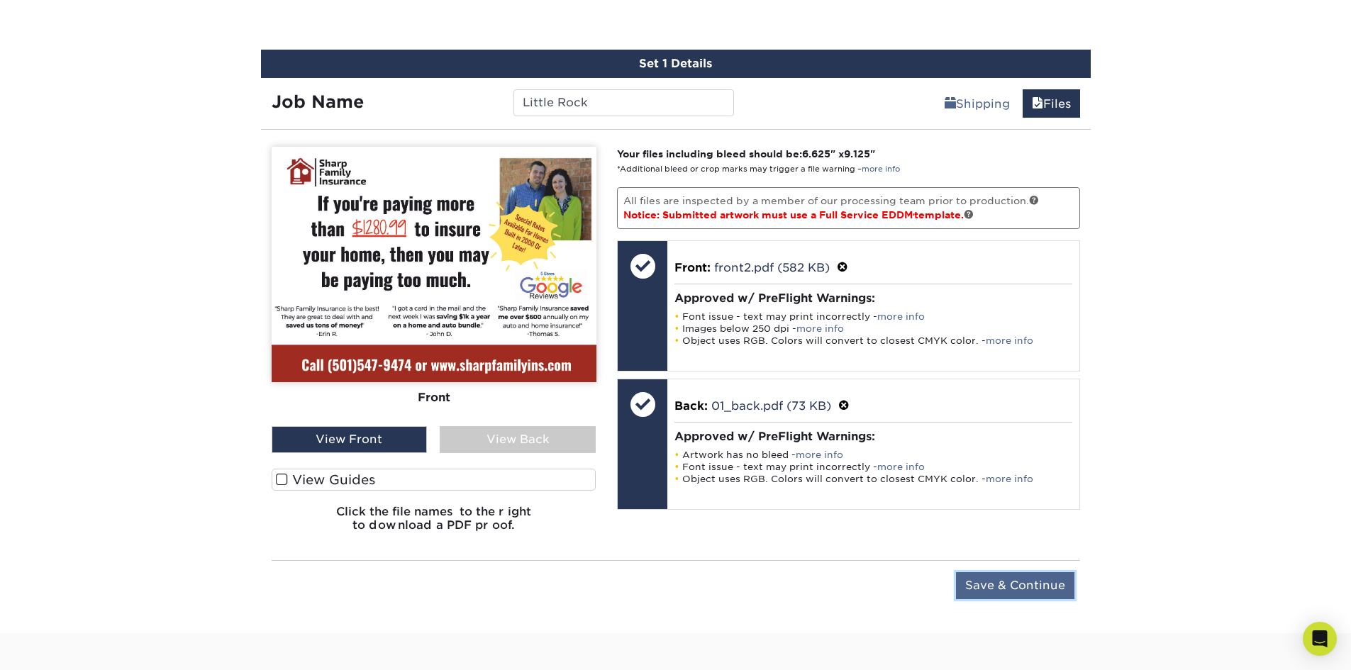
click at [996, 584] on input "Save & Continue" at bounding box center [1015, 585] width 118 height 27
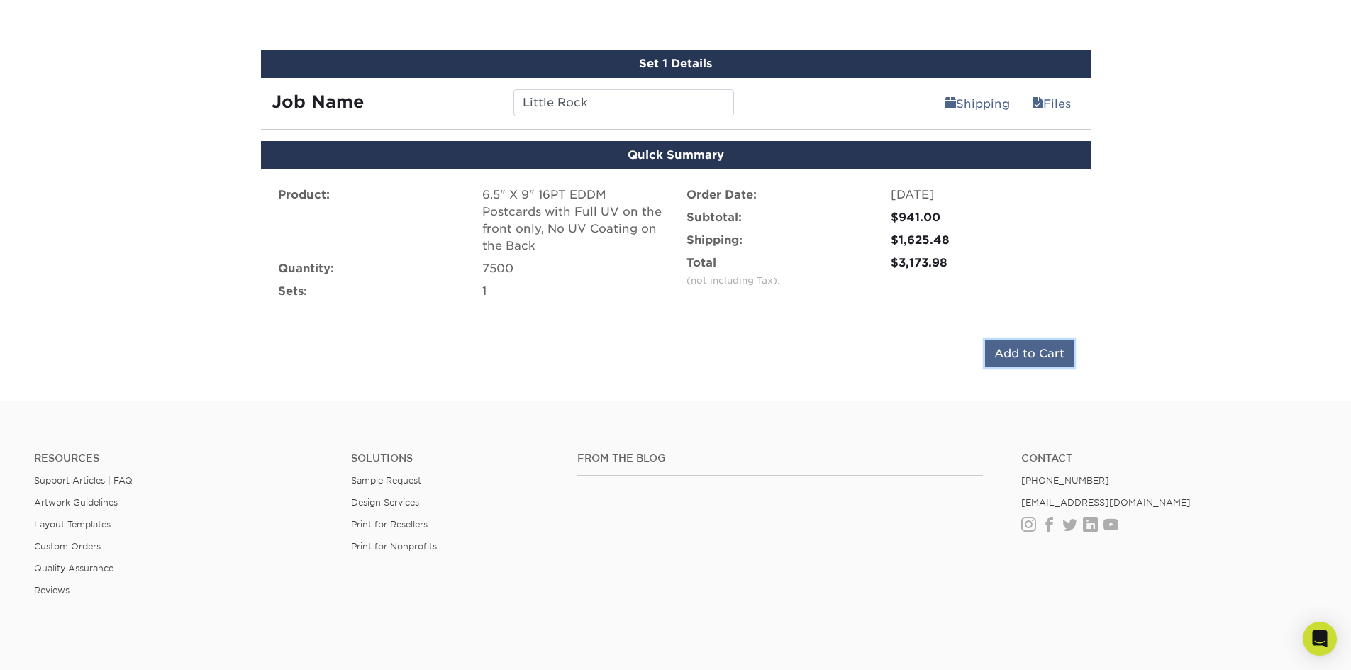
click at [1015, 352] on input "Add to Cart" at bounding box center [1029, 353] width 89 height 27
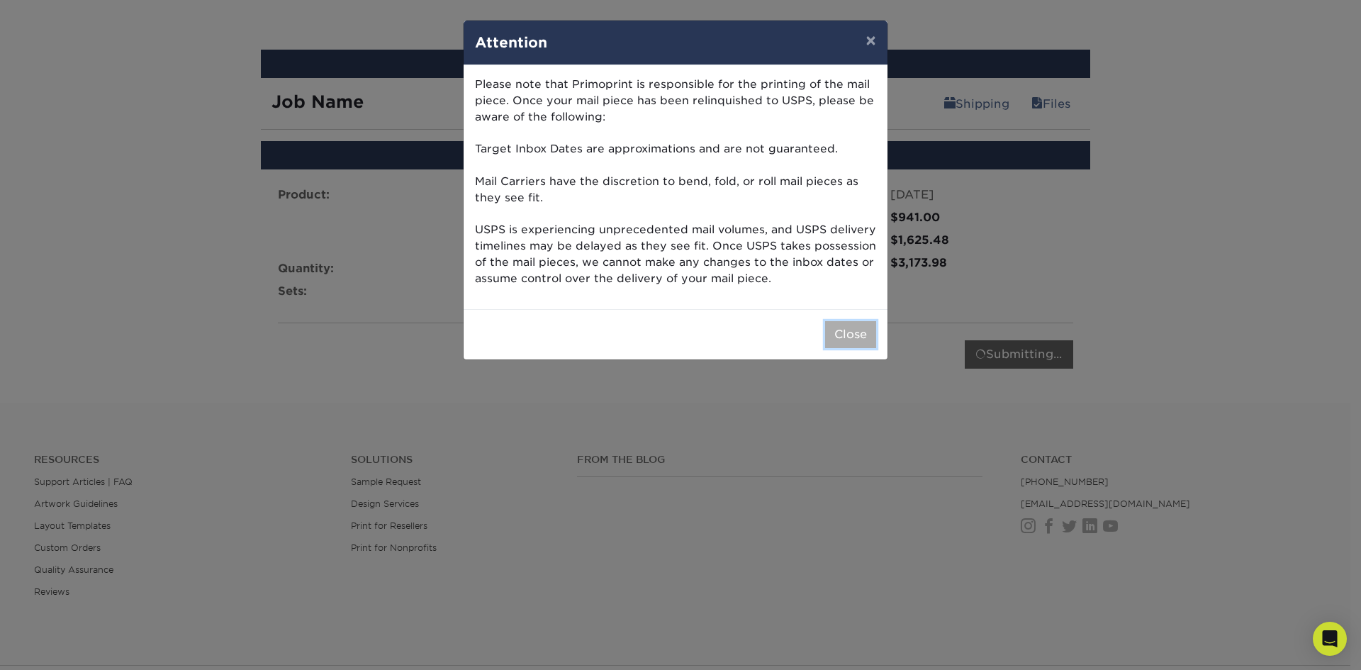
click at [849, 333] on button "Close" at bounding box center [850, 334] width 51 height 27
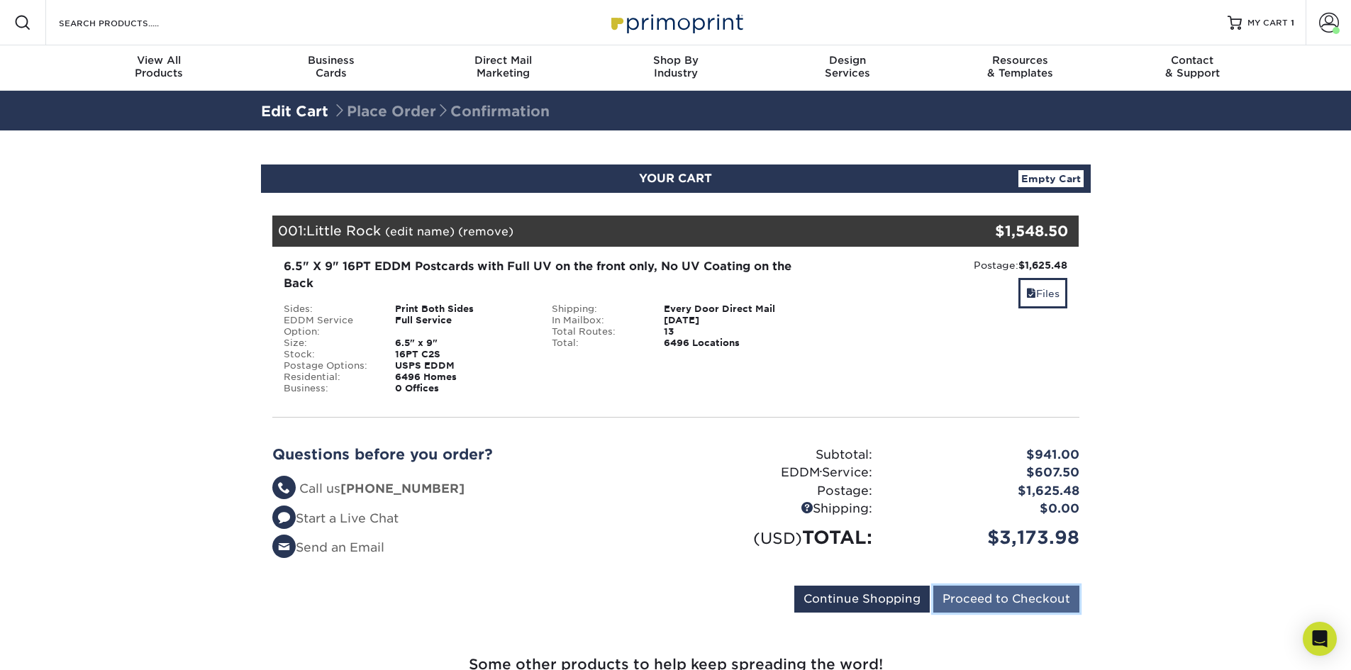
click at [996, 601] on input "Proceed to Checkout" at bounding box center [1006, 599] width 146 height 27
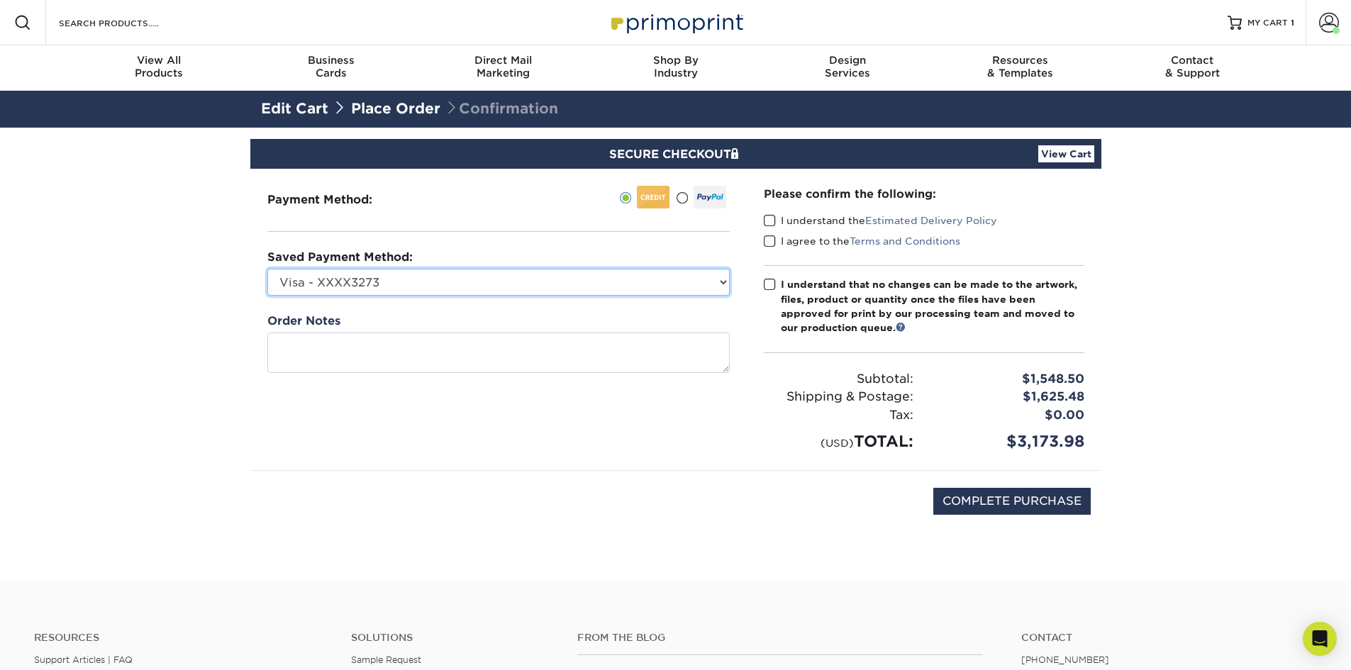
click at [457, 284] on select "Visa - XXXX3273 Visa - XXXX4941 New Credit Card" at bounding box center [498, 282] width 462 height 27
click at [774, 218] on span at bounding box center [770, 220] width 12 height 13
click at [0, 0] on input "I understand the Estimated Delivery Policy" at bounding box center [0, 0] width 0 height 0
click at [767, 242] on span at bounding box center [770, 241] width 12 height 13
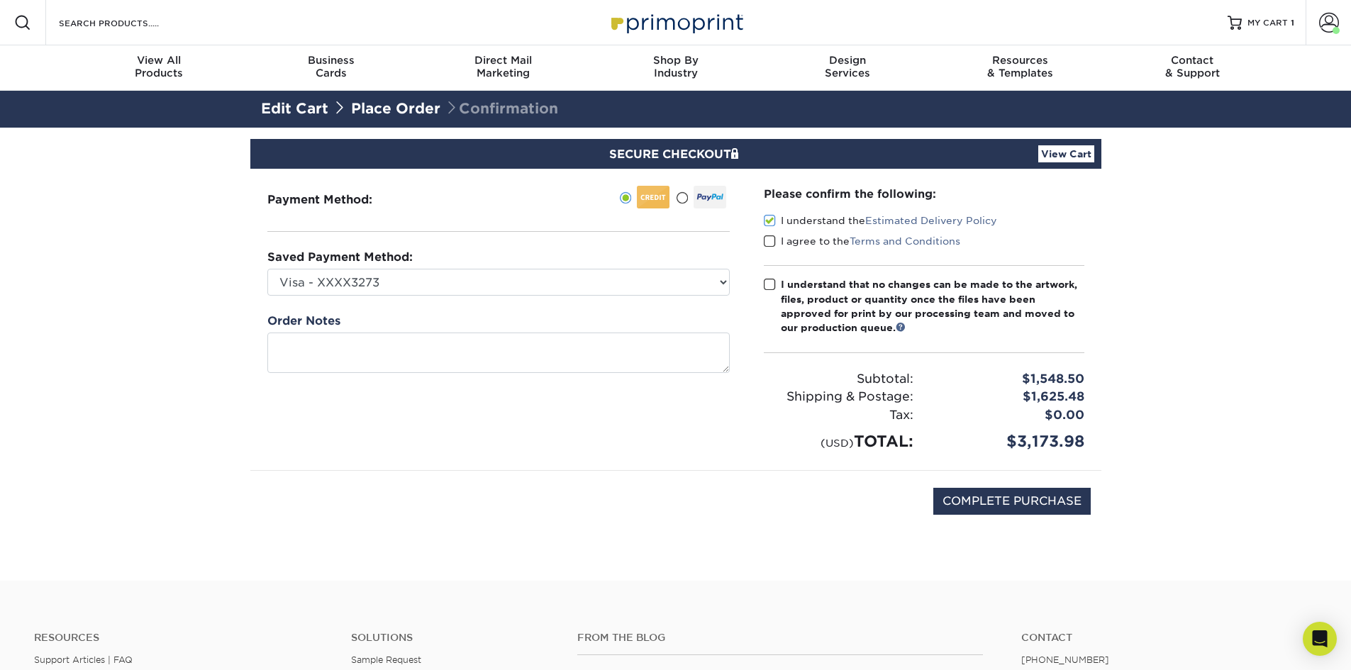
click at [0, 0] on input "I agree to the Terms and Conditions" at bounding box center [0, 0] width 0 height 0
click at [768, 289] on span at bounding box center [770, 284] width 12 height 13
click at [0, 0] on input "I understand that no changes can be made to the artwork, files, product or quan…" at bounding box center [0, 0] width 0 height 0
click at [1012, 501] on input "COMPLETE PURCHASE" at bounding box center [1011, 501] width 157 height 27
type input "PROCESSING, PLEASE WAIT..."
